Goal: Answer question/provide support: Share knowledge or assist other users

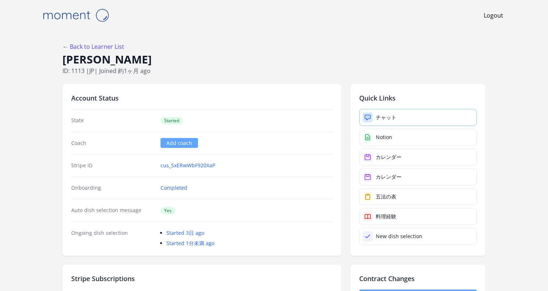
click at [389, 117] on div "チャット" at bounding box center [386, 117] width 21 height 7
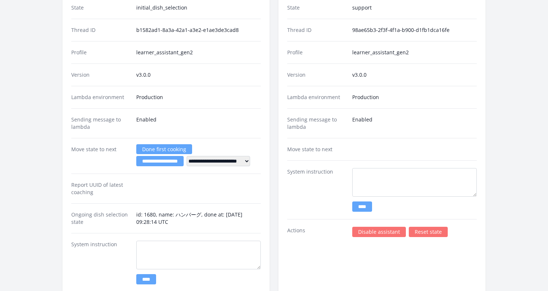
scroll to position [1406, 0]
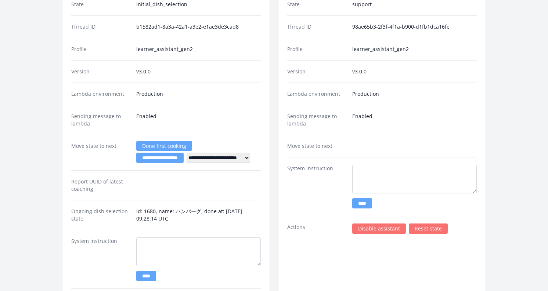
click at [152, 149] on link "Done first cooking" at bounding box center [164, 146] width 56 height 10
click at [152, 162] on input "**********" at bounding box center [159, 158] width 47 height 10
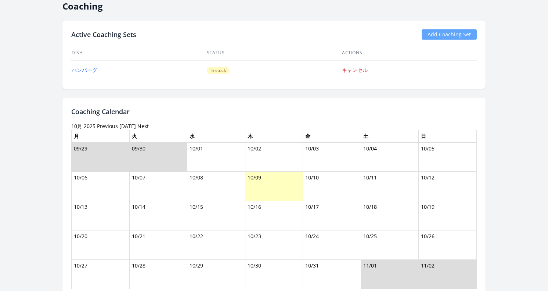
scroll to position [285, 0]
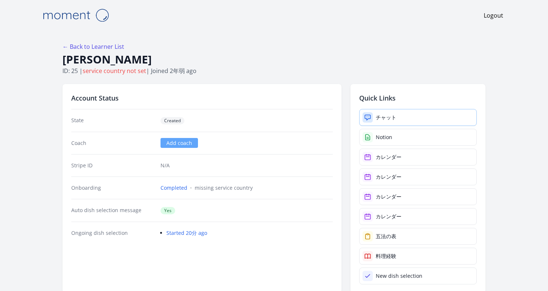
click at [389, 118] on div "チャット" at bounding box center [386, 117] width 21 height 7
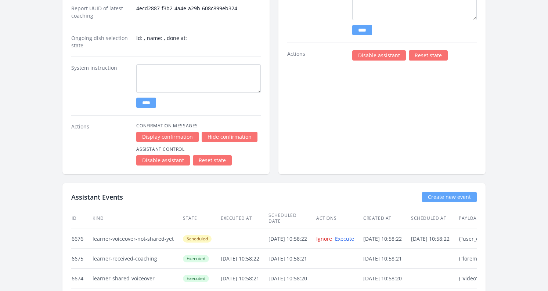
scroll to position [1612, 0]
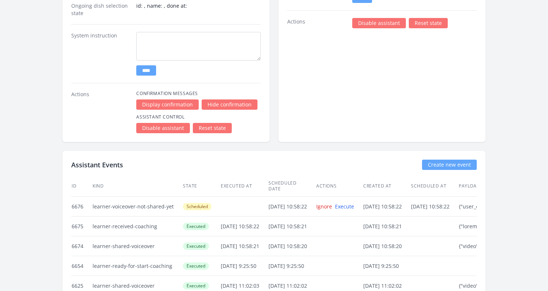
click at [217, 128] on link "Reset state" at bounding box center [212, 128] width 39 height 10
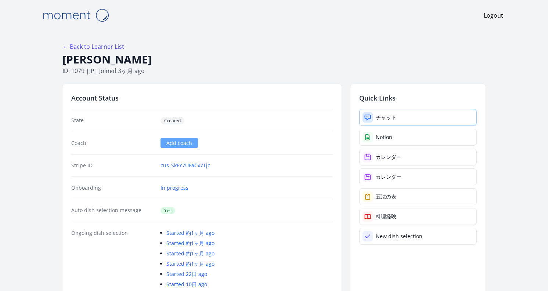
click at [377, 109] on link "チャット" at bounding box center [418, 117] width 118 height 17
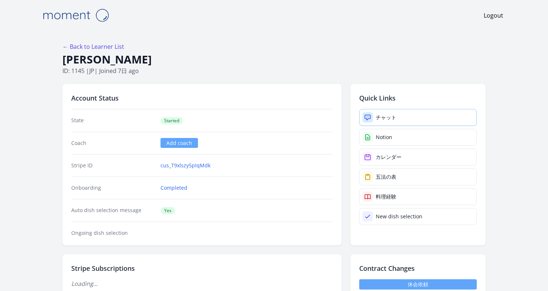
click at [393, 120] on div "チャット" at bounding box center [386, 117] width 21 height 7
click at [382, 119] on div "チャット" at bounding box center [386, 117] width 21 height 7
